Goal: Information Seeking & Learning: Learn about a topic

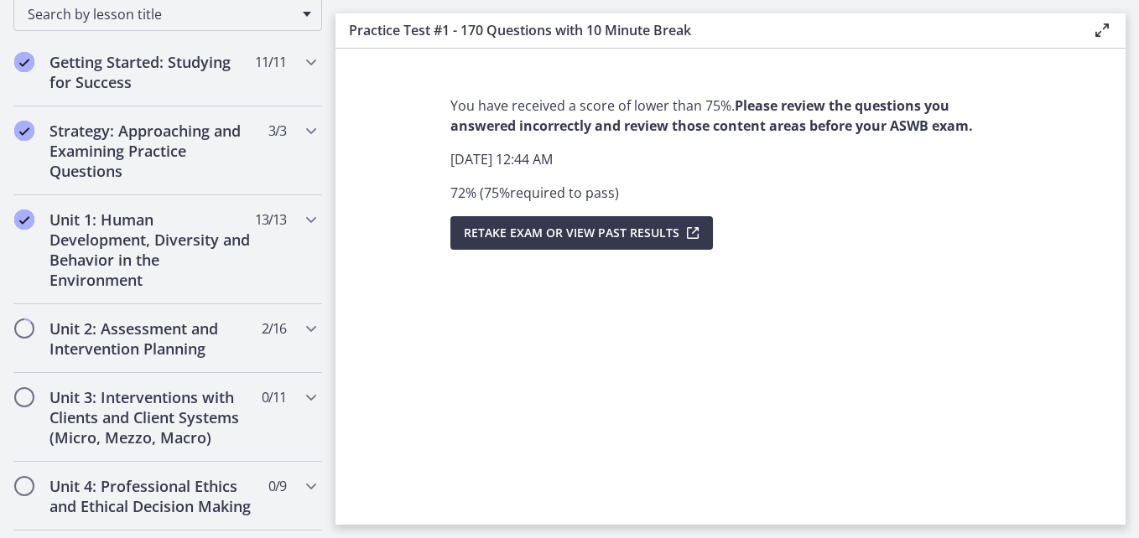
scroll to position [258, 0]
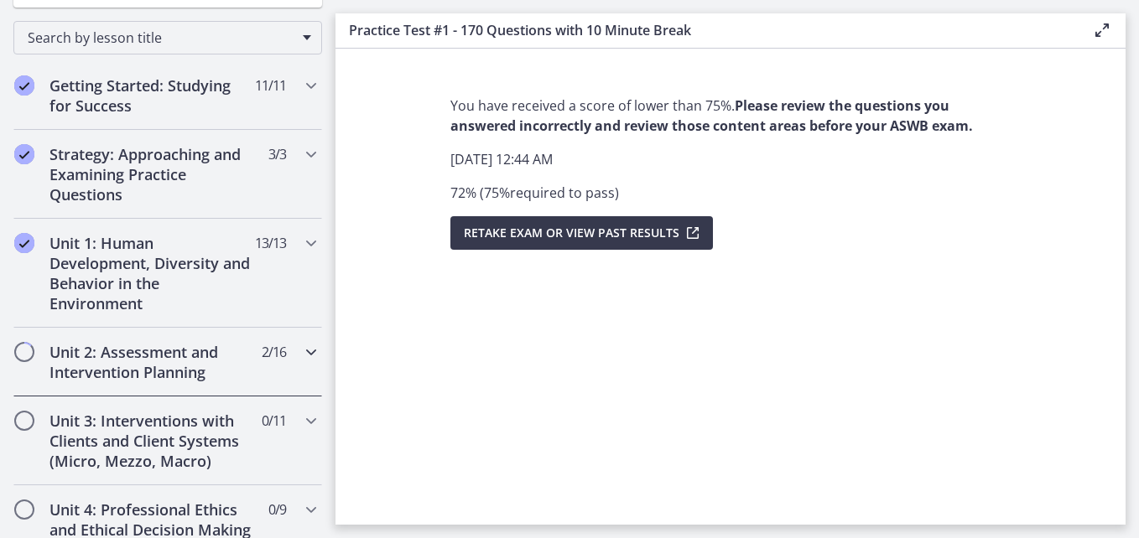
click at [301, 354] on icon "Chapters" at bounding box center [311, 352] width 20 height 20
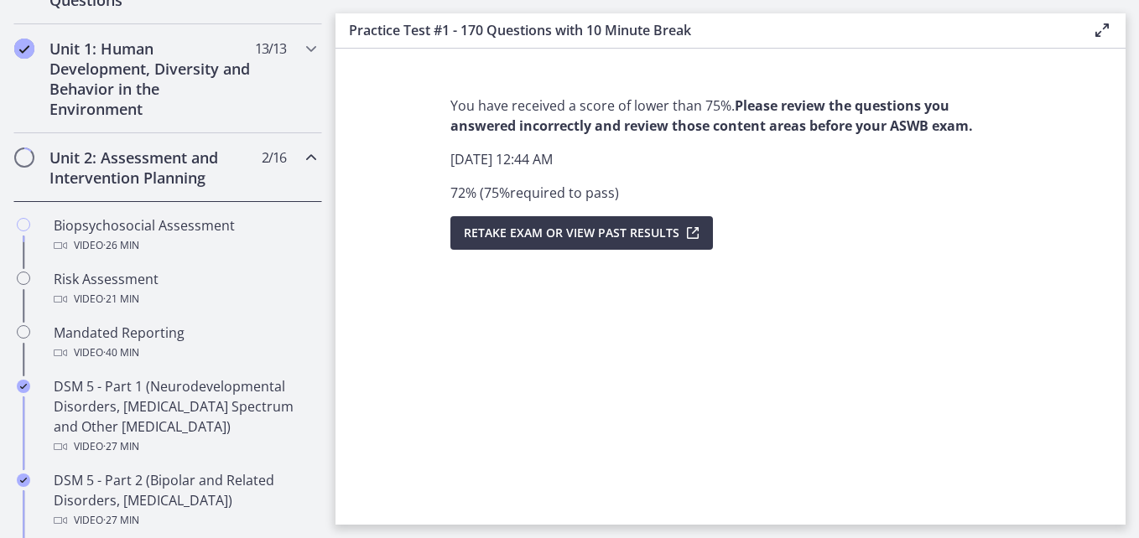
scroll to position [436, 0]
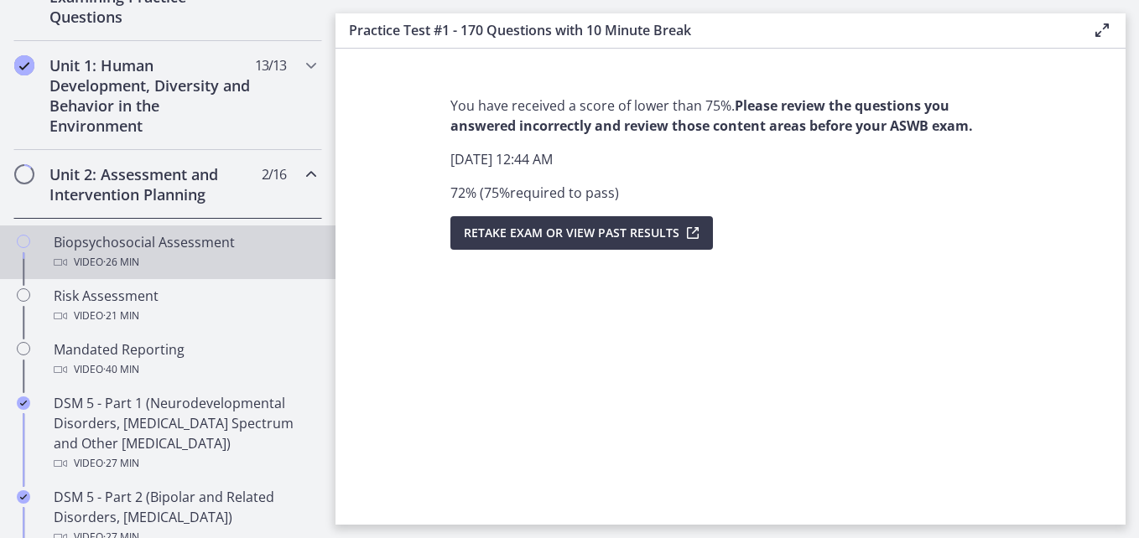
click at [224, 250] on div "Biopsychosocial Assessment Video · 26 min" at bounding box center [185, 252] width 262 height 40
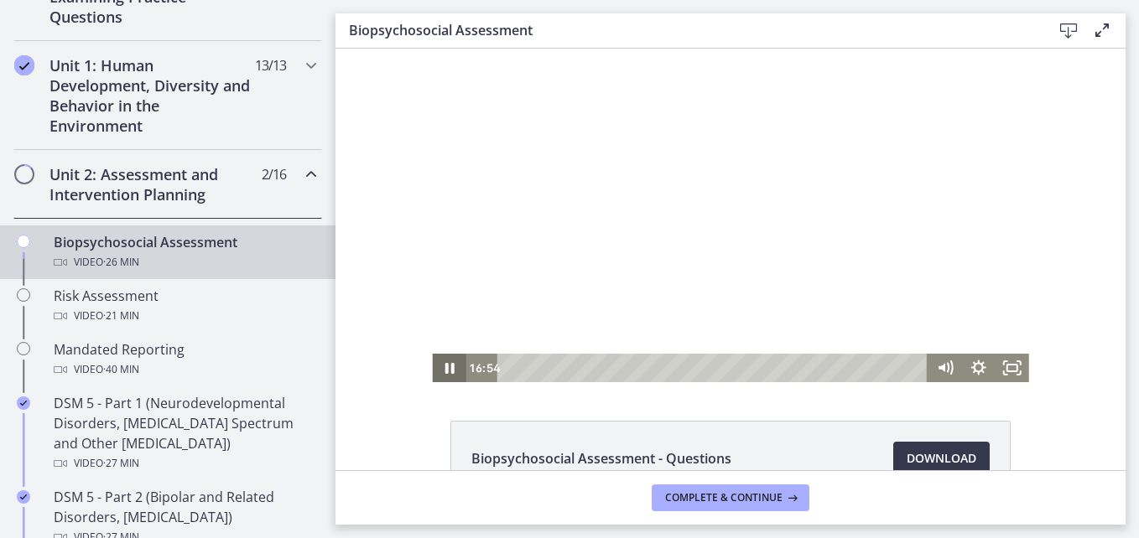
click at [448, 367] on icon "Pause" at bounding box center [449, 368] width 34 height 29
click at [448, 367] on icon "Play Video" at bounding box center [450, 368] width 40 height 34
click at [446, 367] on icon "Pause" at bounding box center [449, 368] width 9 height 11
click at [438, 370] on icon "Play Video" at bounding box center [451, 368] width 34 height 29
click at [447, 371] on icon "Pause" at bounding box center [449, 368] width 9 height 11
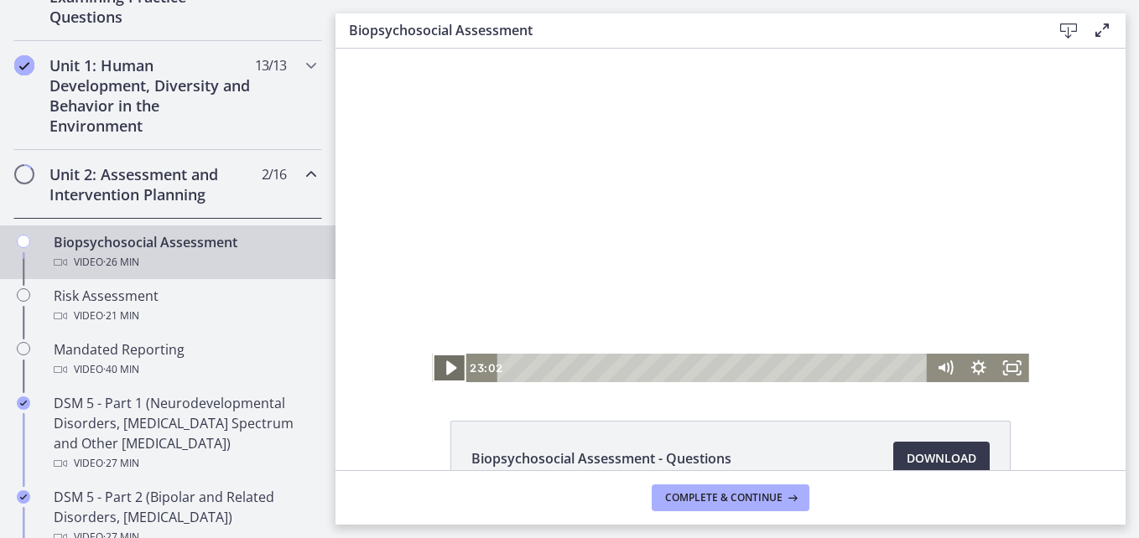
click at [447, 361] on icon "Play Video" at bounding box center [450, 368] width 40 height 34
click at [695, 502] on span "Complete & continue" at bounding box center [723, 497] width 117 height 13
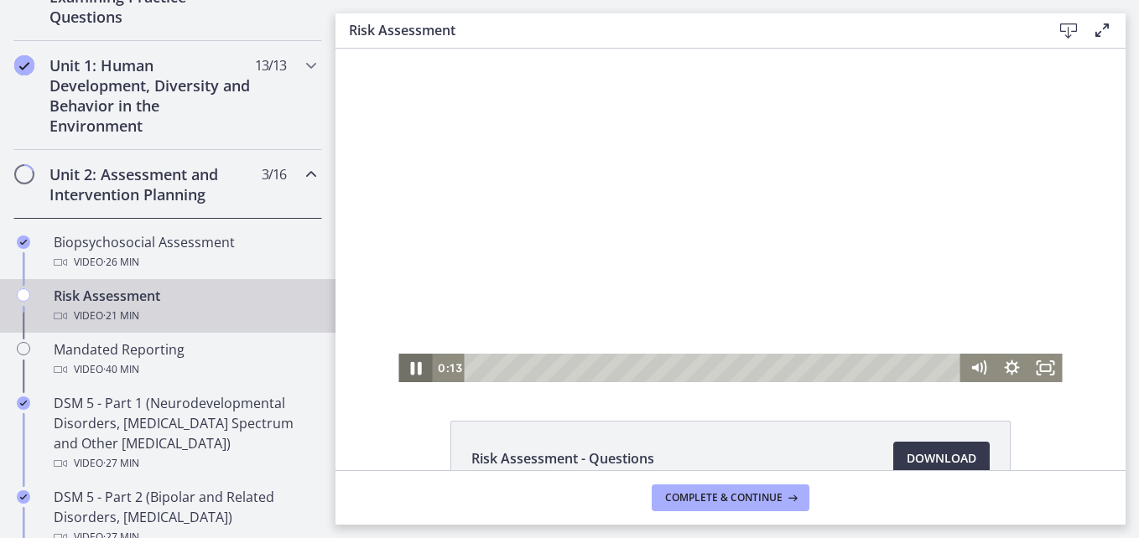
click at [408, 361] on icon "Pause" at bounding box center [415, 368] width 40 height 34
